Goal: Task Accomplishment & Management: Manage account settings

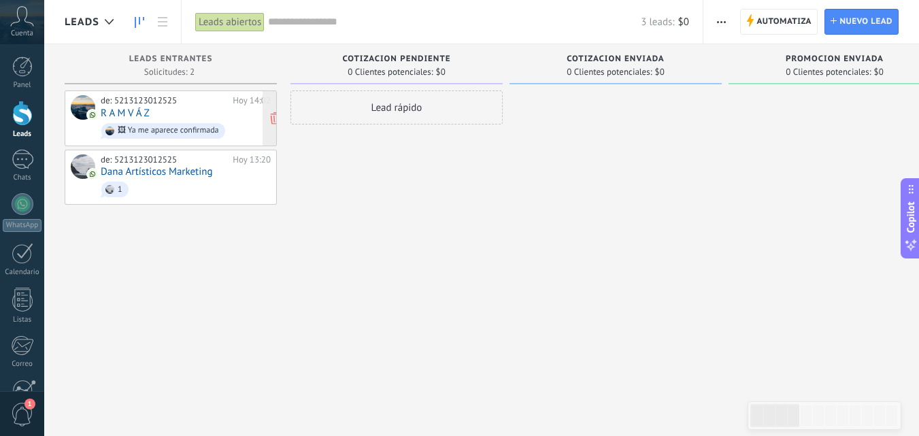
click at [148, 96] on div "de: 5213123012525" at bounding box center [164, 100] width 127 height 11
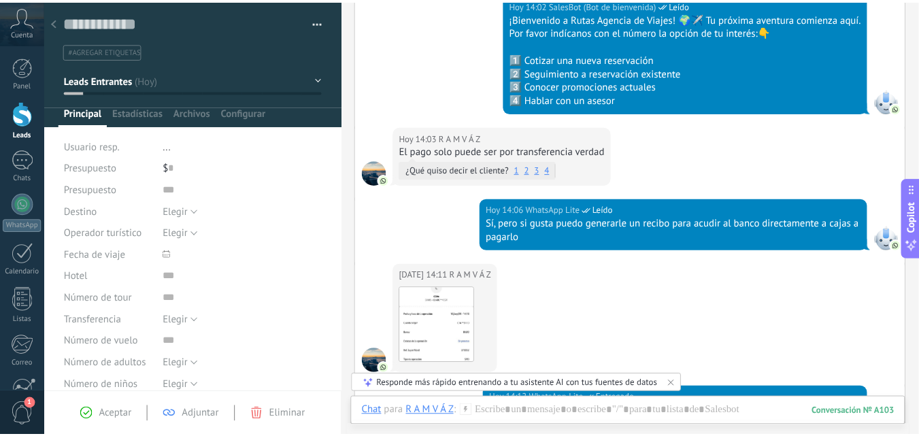
scroll to position [272, 0]
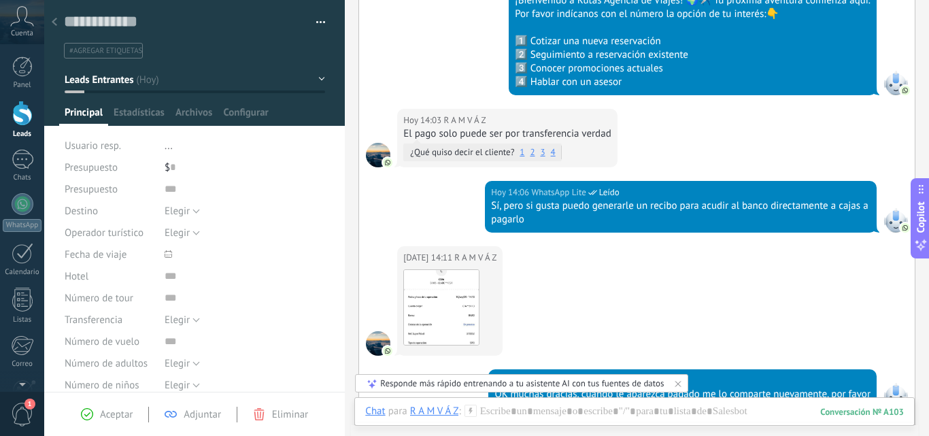
click at [50, 24] on div at bounding box center [54, 23] width 19 height 27
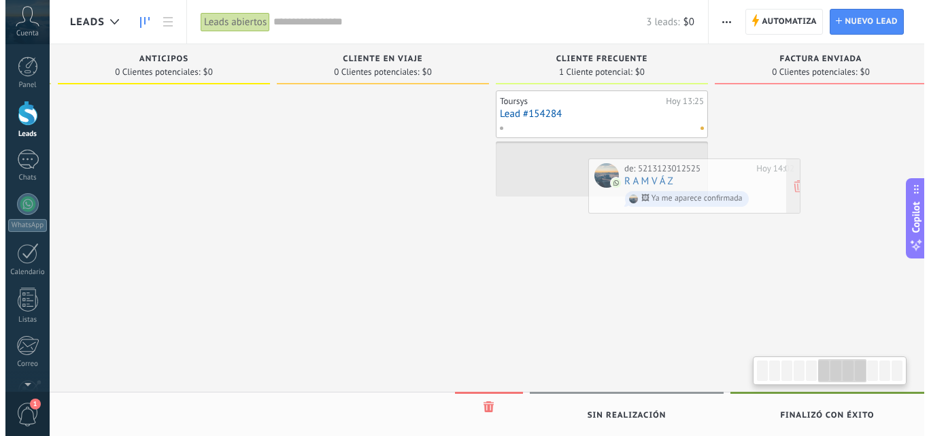
scroll to position [0, 1114]
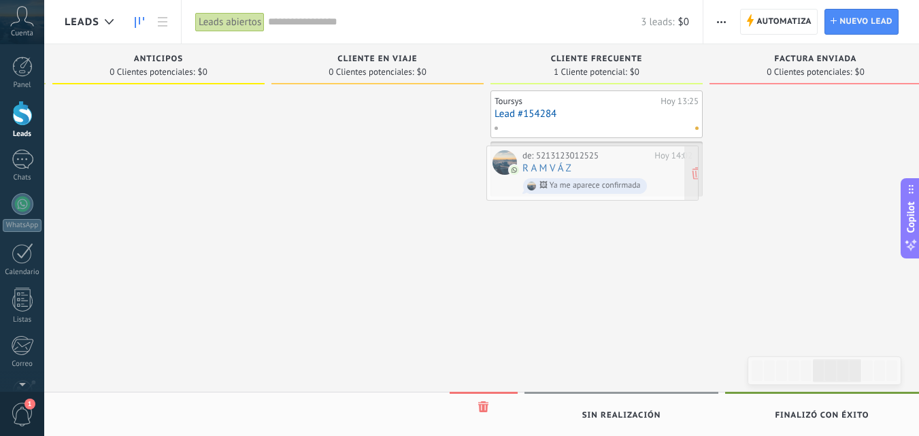
drag, startPoint x: 156, startPoint y: 112, endPoint x: 578, endPoint y: 167, distance: 425.8
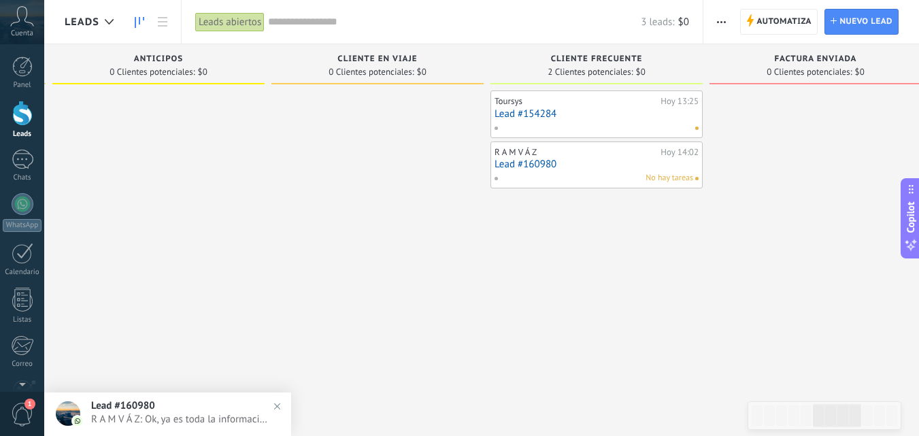
click at [157, 421] on span "R A M V Á Z: Ok, ya es toda la información que necesitas?" at bounding box center [181, 419] width 180 height 13
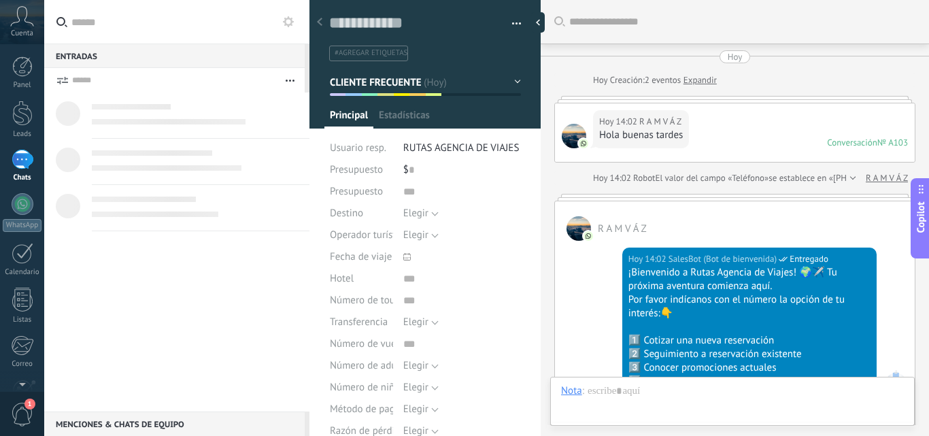
type textarea "**********"
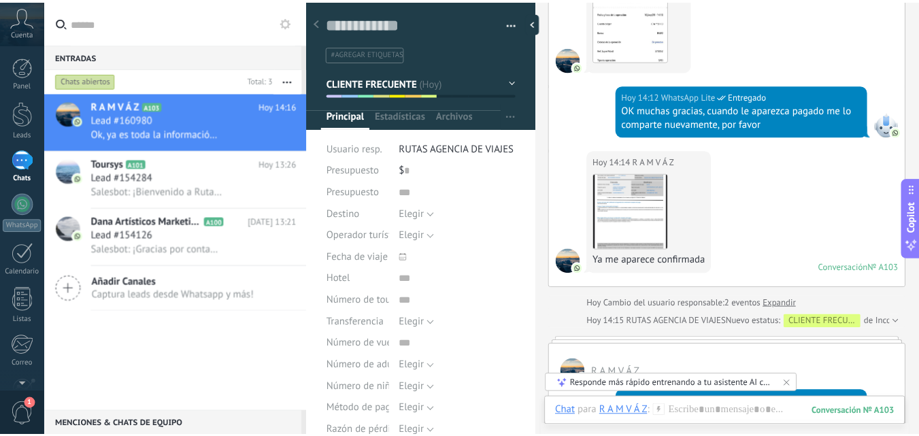
scroll to position [923, 0]
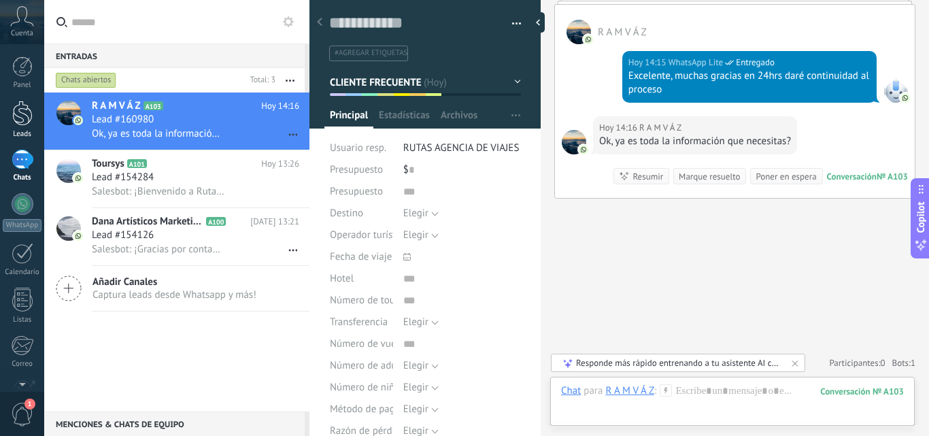
click at [18, 124] on div at bounding box center [22, 113] width 20 height 25
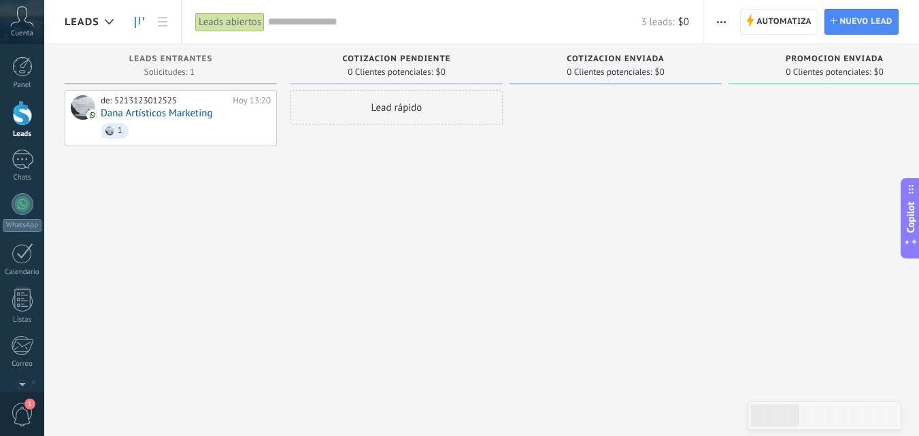
click at [29, 27] on div "Cuenta" at bounding box center [22, 22] width 44 height 44
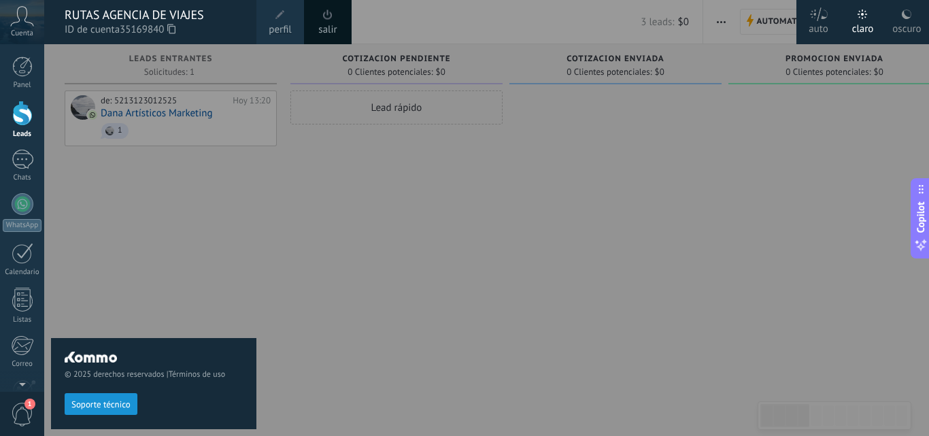
click at [326, 24] on link "salir" at bounding box center [327, 29] width 18 height 15
